Goal: Check status: Check status

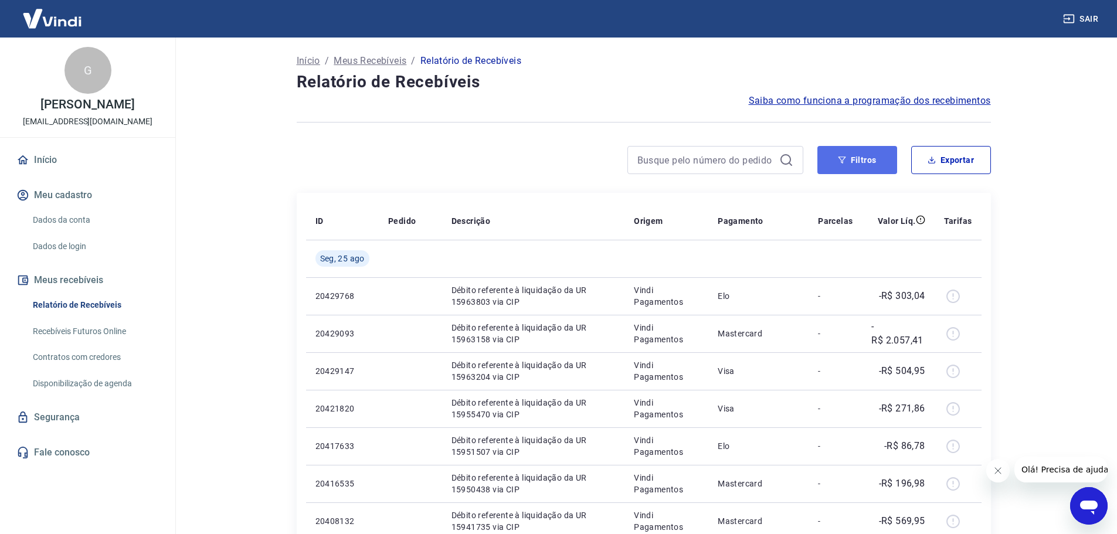
click at [872, 151] on button "Filtros" at bounding box center [857, 160] width 80 height 28
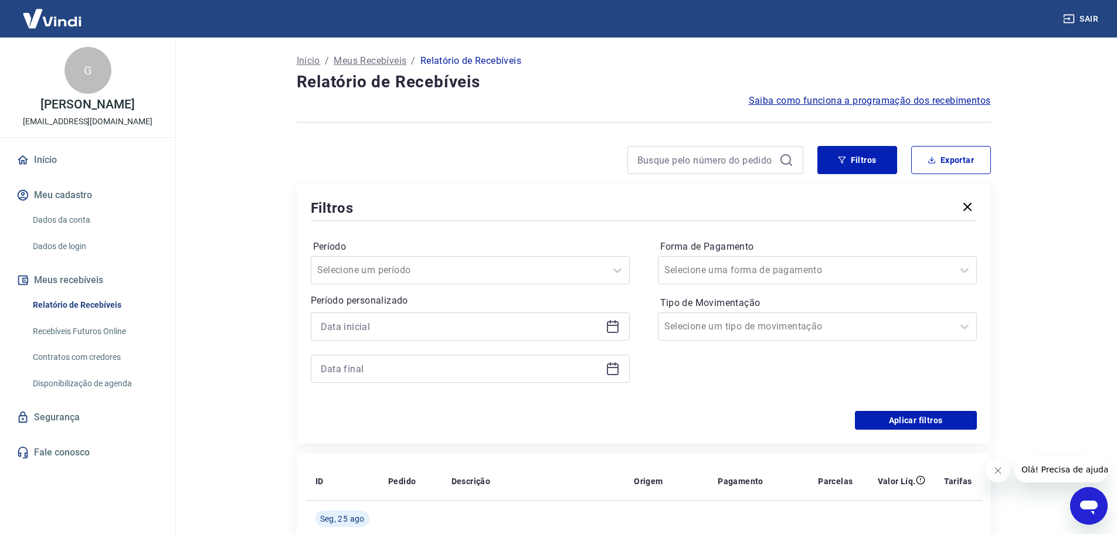
click at [617, 325] on icon at bounding box center [613, 325] width 12 height 1
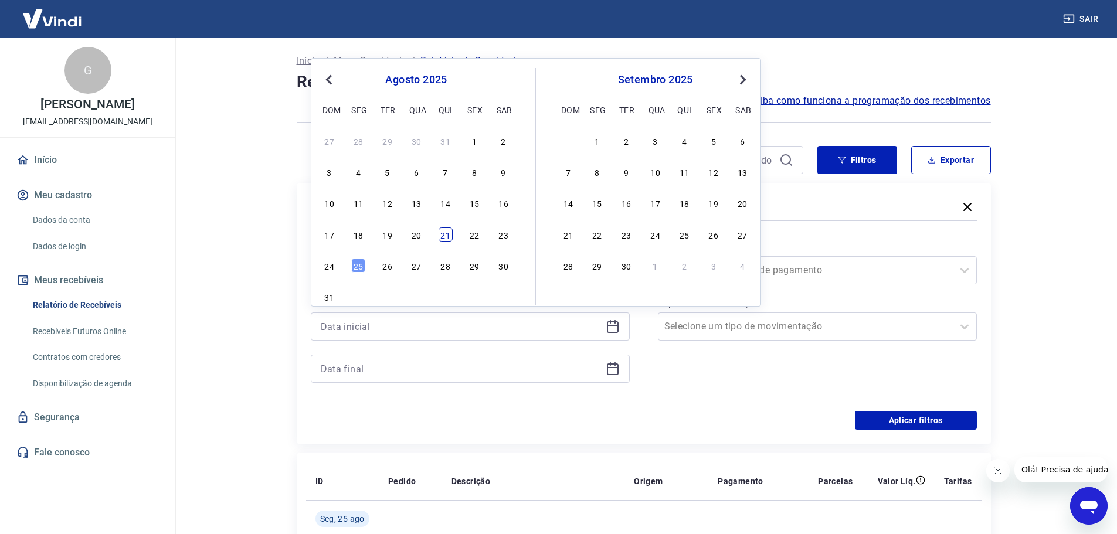
click at [446, 238] on div "21" at bounding box center [445, 234] width 14 height 14
type input "[DATE]"
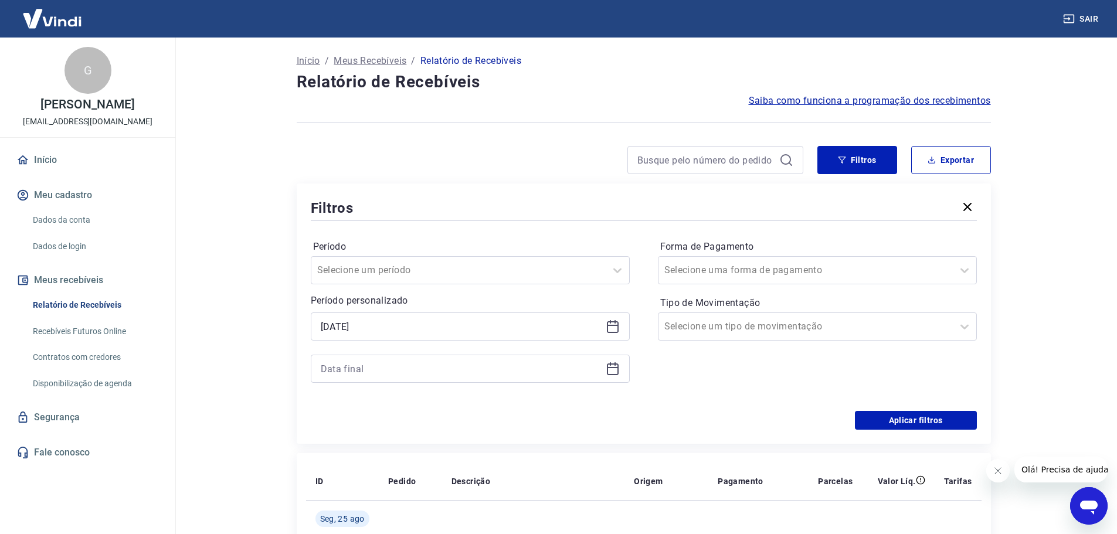
click at [610, 367] on icon at bounding box center [613, 367] width 12 height 1
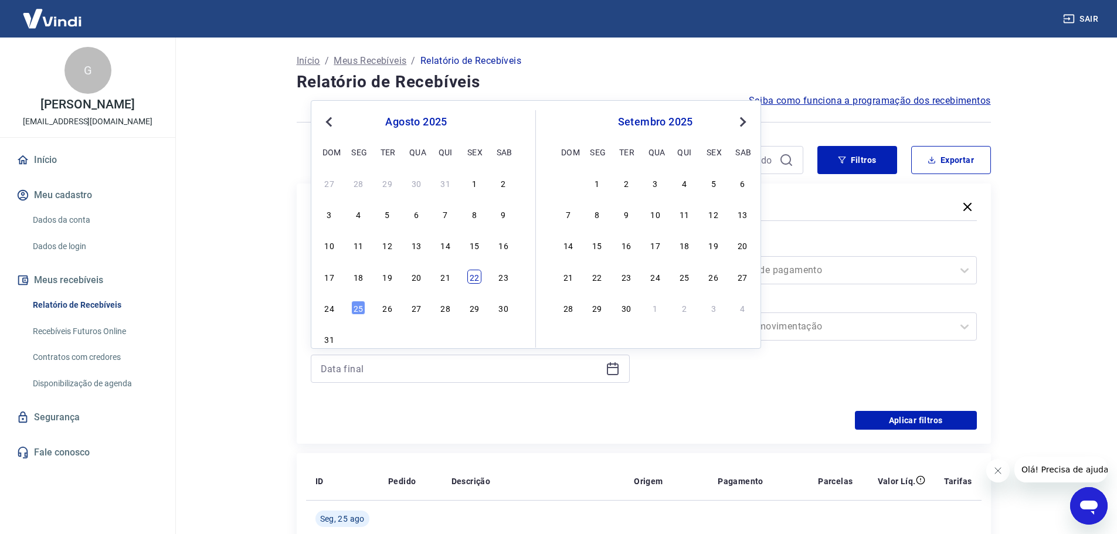
click at [475, 279] on div "22" at bounding box center [474, 277] width 14 height 14
type input "[DATE]"
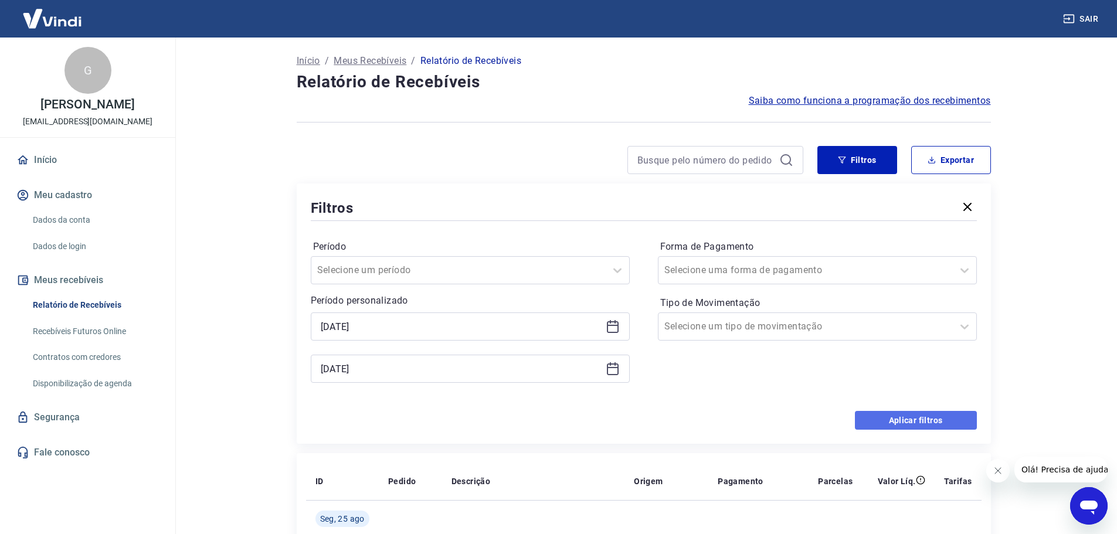
click at [897, 415] on button "Aplicar filtros" at bounding box center [916, 420] width 122 height 19
